Goal: Information Seeking & Learning: Learn about a topic

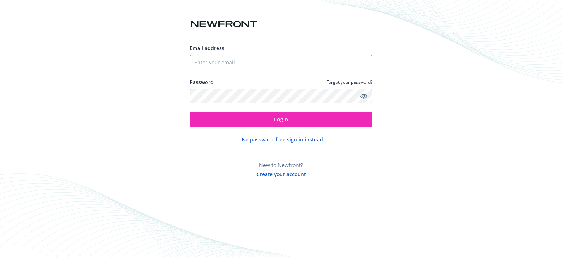
click at [264, 65] on input "Email address" at bounding box center [281, 62] width 183 height 15
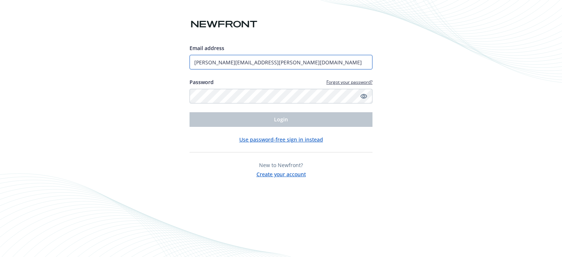
type input "[PERSON_NAME][EMAIL_ADDRESS][PERSON_NAME][DOMAIN_NAME]"
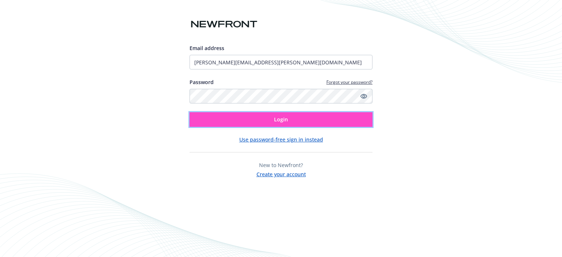
click at [278, 122] on span "Login" at bounding box center [281, 119] width 14 height 7
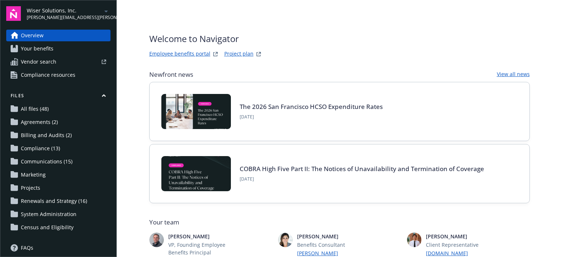
click at [63, 11] on span "Wiser Solutions, Inc." at bounding box center [64, 11] width 75 height 8
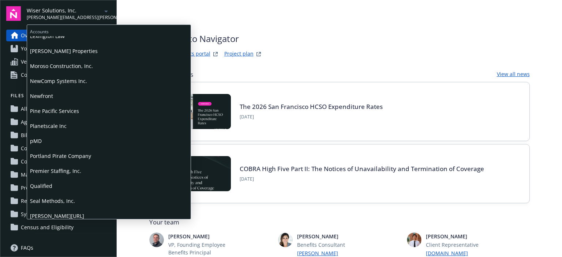
scroll to position [329, 0]
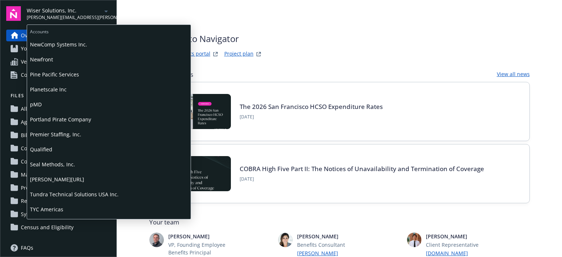
click at [38, 182] on span "[PERSON_NAME][URL]" at bounding box center [109, 179] width 158 height 15
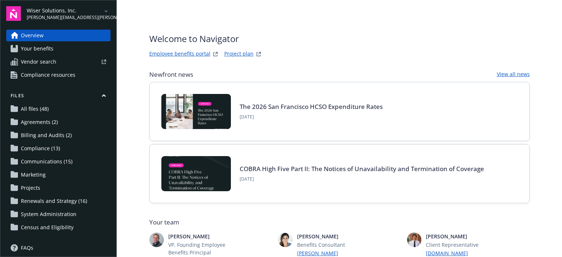
click at [63, 15] on span "[PERSON_NAME][EMAIL_ADDRESS][PERSON_NAME][DOMAIN_NAME]" at bounding box center [64, 17] width 75 height 7
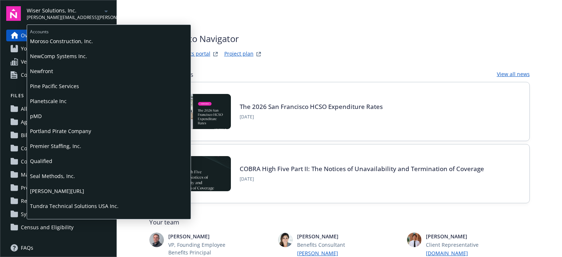
scroll to position [329, 0]
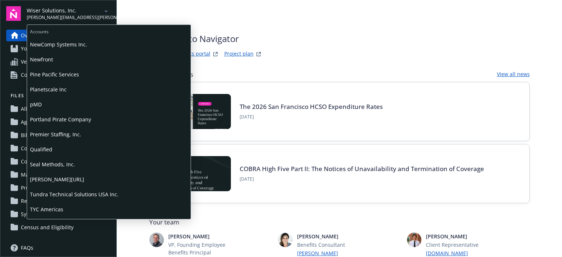
click at [40, 175] on span "[PERSON_NAME][URL]" at bounding box center [109, 179] width 158 height 15
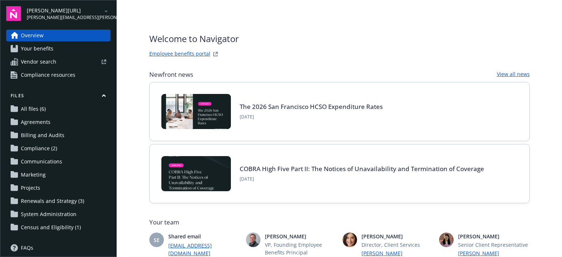
click at [42, 48] on span "Your benefits" at bounding box center [37, 49] width 33 height 12
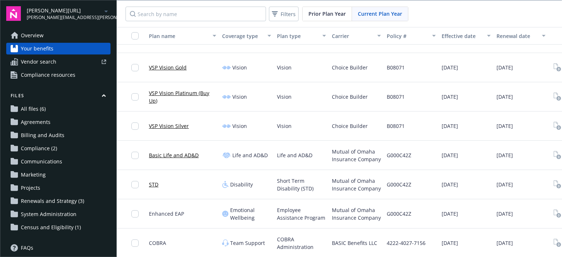
scroll to position [261, 0]
click at [152, 181] on link "STD" at bounding box center [154, 185] width 10 height 8
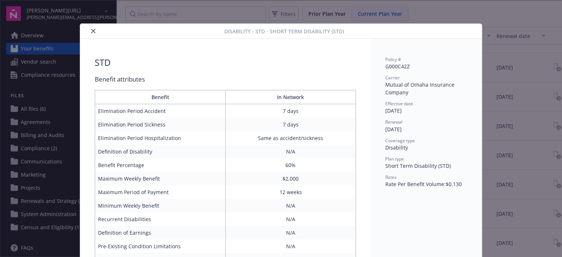
click at [91, 33] on icon "close" at bounding box center [93, 31] width 4 height 4
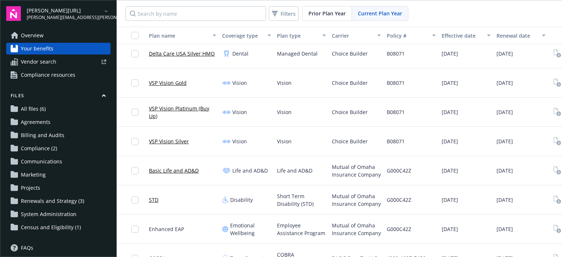
scroll to position [261, 0]
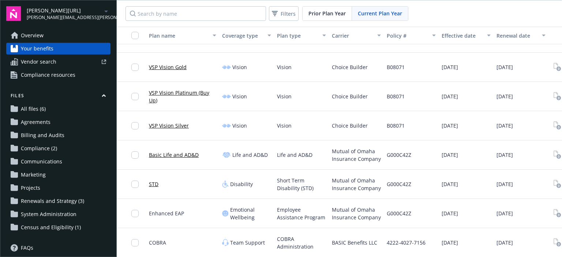
click at [29, 38] on span "Overview" at bounding box center [32, 36] width 23 height 12
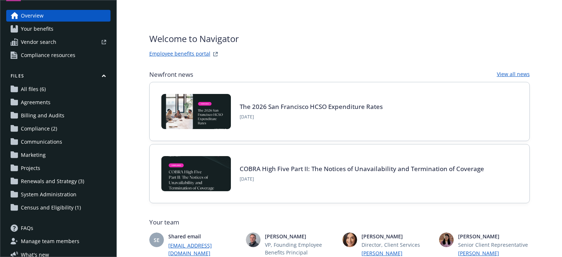
scroll to position [42, 0]
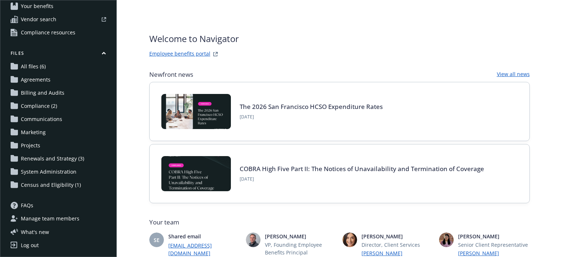
click at [186, 53] on link "Employee benefits portal" at bounding box center [179, 54] width 61 height 9
